Goal: Information Seeking & Learning: Learn about a topic

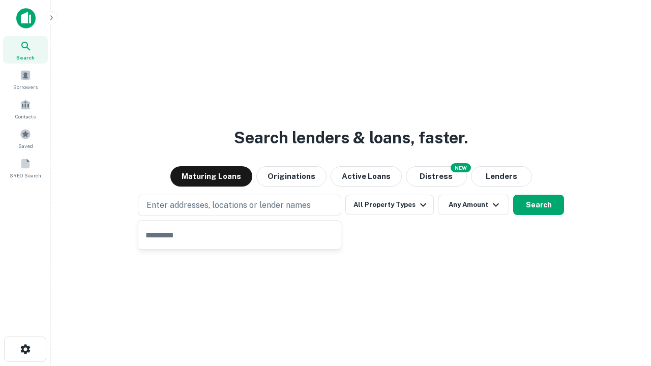
type input "**********"
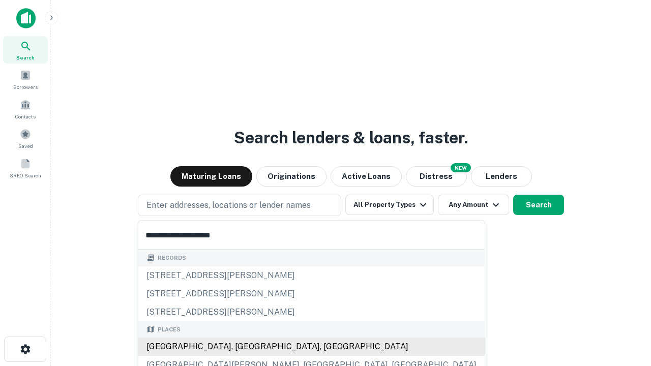
click at [243, 347] on div "[GEOGRAPHIC_DATA], [GEOGRAPHIC_DATA], [GEOGRAPHIC_DATA]" at bounding box center [311, 346] width 346 height 18
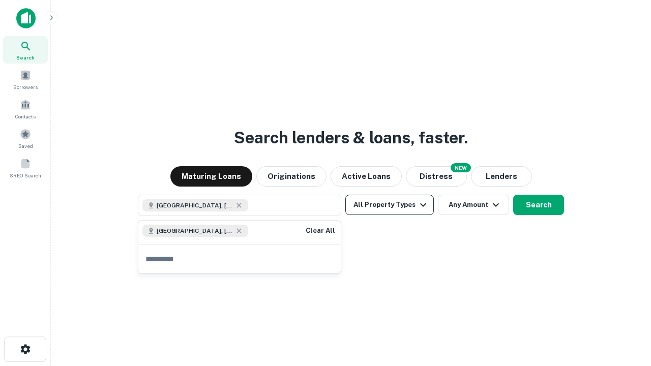
click at [389, 205] on button "All Property Types" at bounding box center [389, 205] width 88 height 20
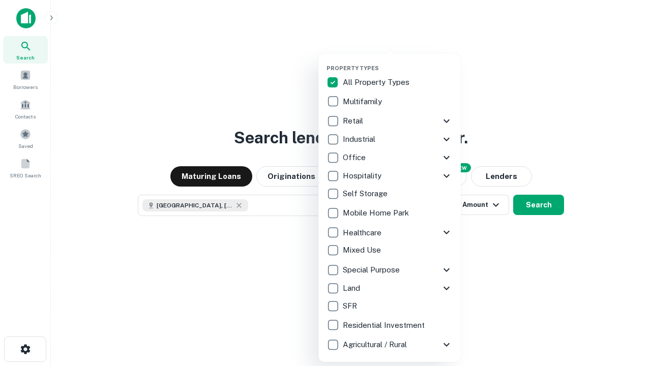
click at [397, 61] on button "button" at bounding box center [397, 61] width 142 height 1
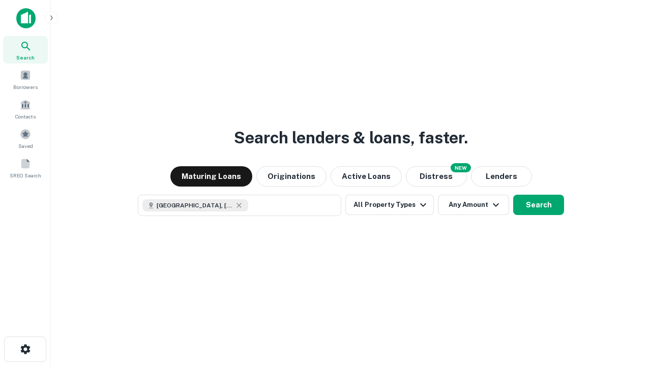
scroll to position [16, 0]
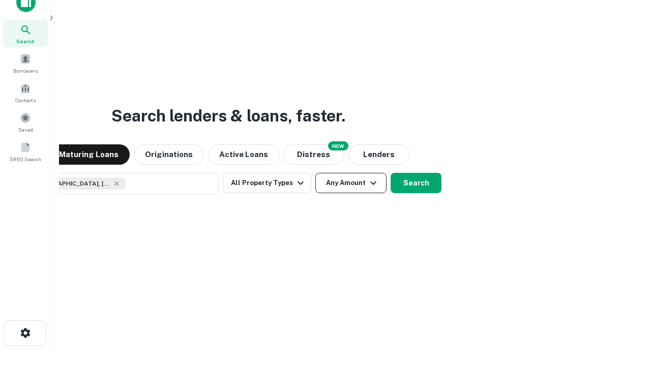
click at [315, 173] on button "Any Amount" at bounding box center [350, 183] width 71 height 20
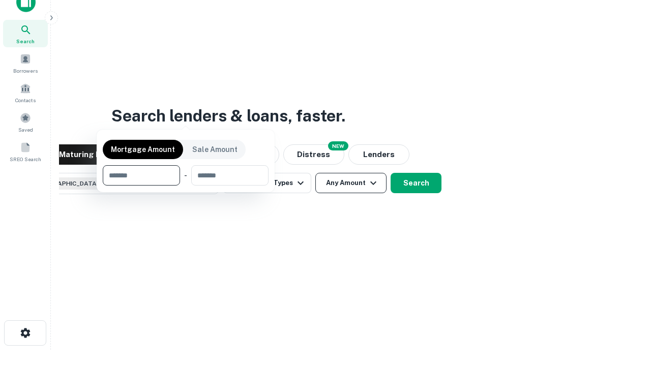
scroll to position [73, 288]
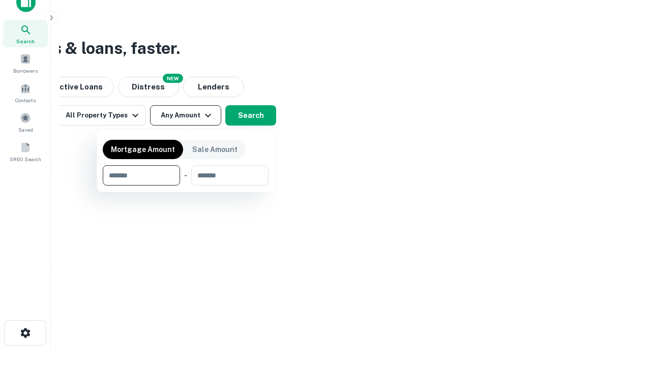
type input "*******"
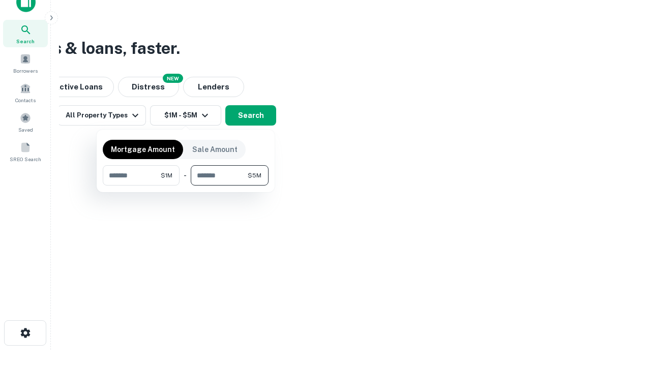
type input "*******"
click at [186, 186] on button "button" at bounding box center [186, 186] width 166 height 1
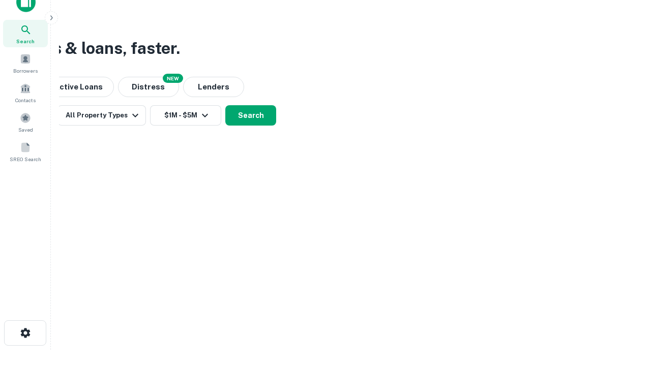
scroll to position [16, 0]
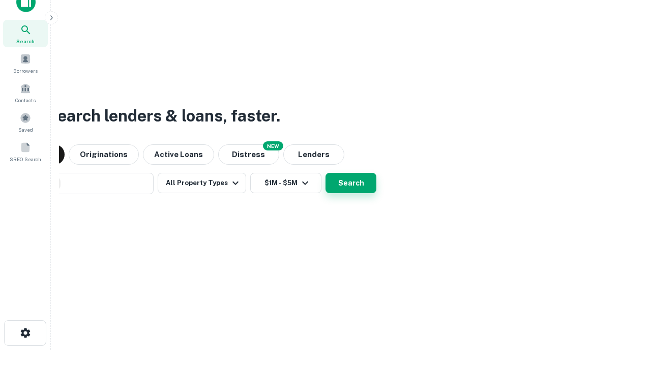
click at [325, 173] on button "Search" at bounding box center [350, 183] width 51 height 20
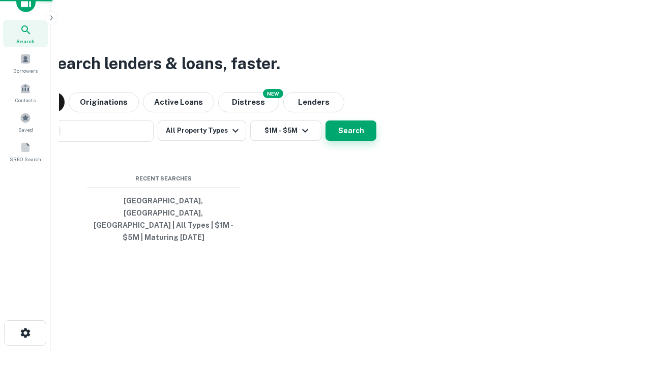
scroll to position [33, 288]
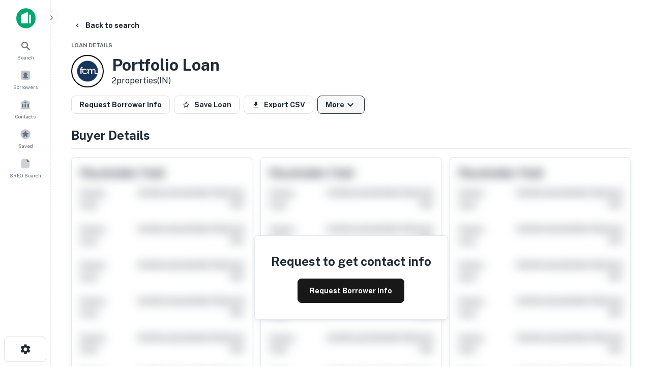
click at [341, 105] on button "More" at bounding box center [340, 105] width 47 height 18
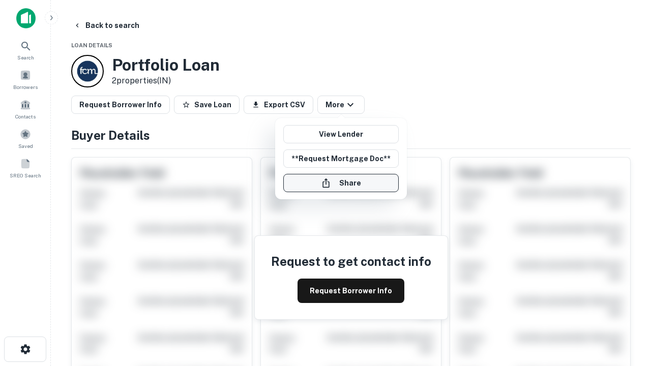
click at [341, 183] on button "Share" at bounding box center [340, 183] width 115 height 18
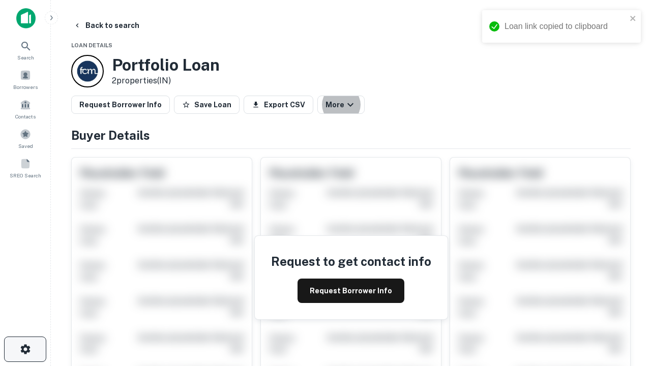
click at [25, 349] on icon "button" at bounding box center [25, 349] width 12 height 12
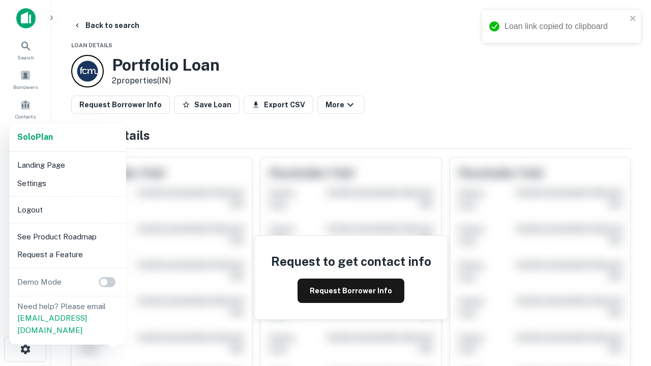
click at [67, 209] on li "Logout" at bounding box center [67, 210] width 109 height 18
